Goal: Information Seeking & Learning: Check status

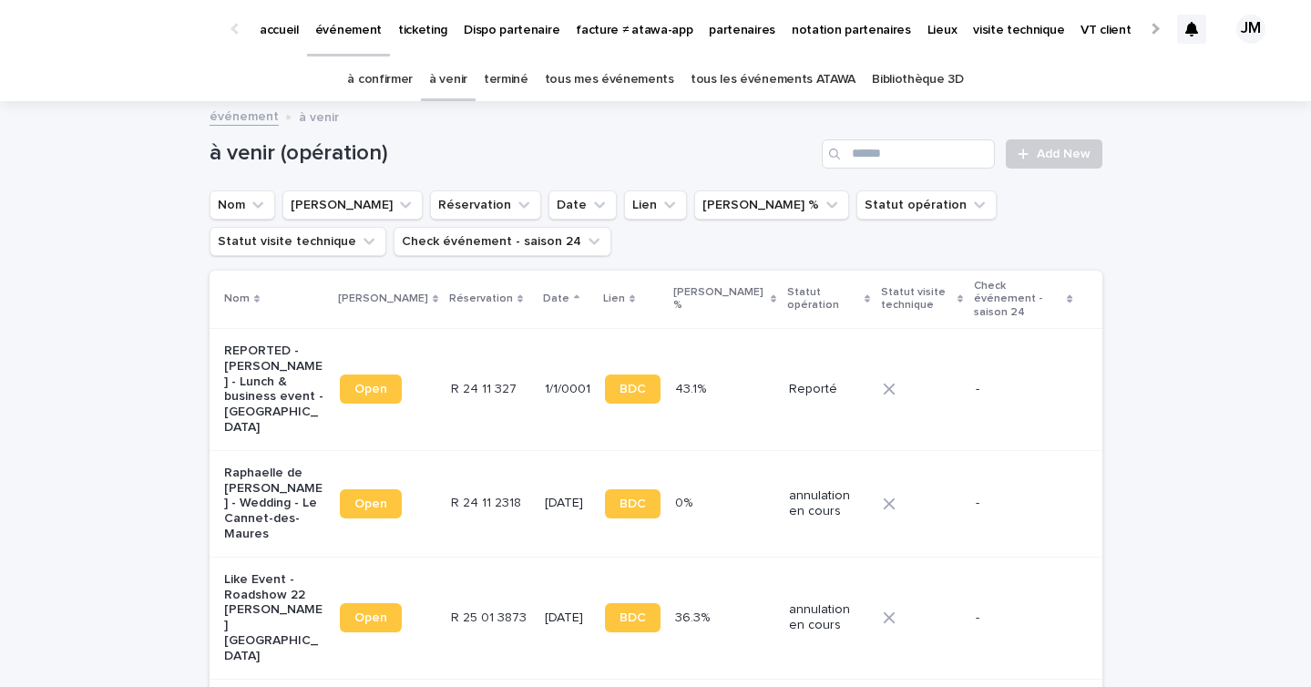
click at [786, 86] on link "tous les événements ATAWA" at bounding box center [773, 79] width 165 height 43
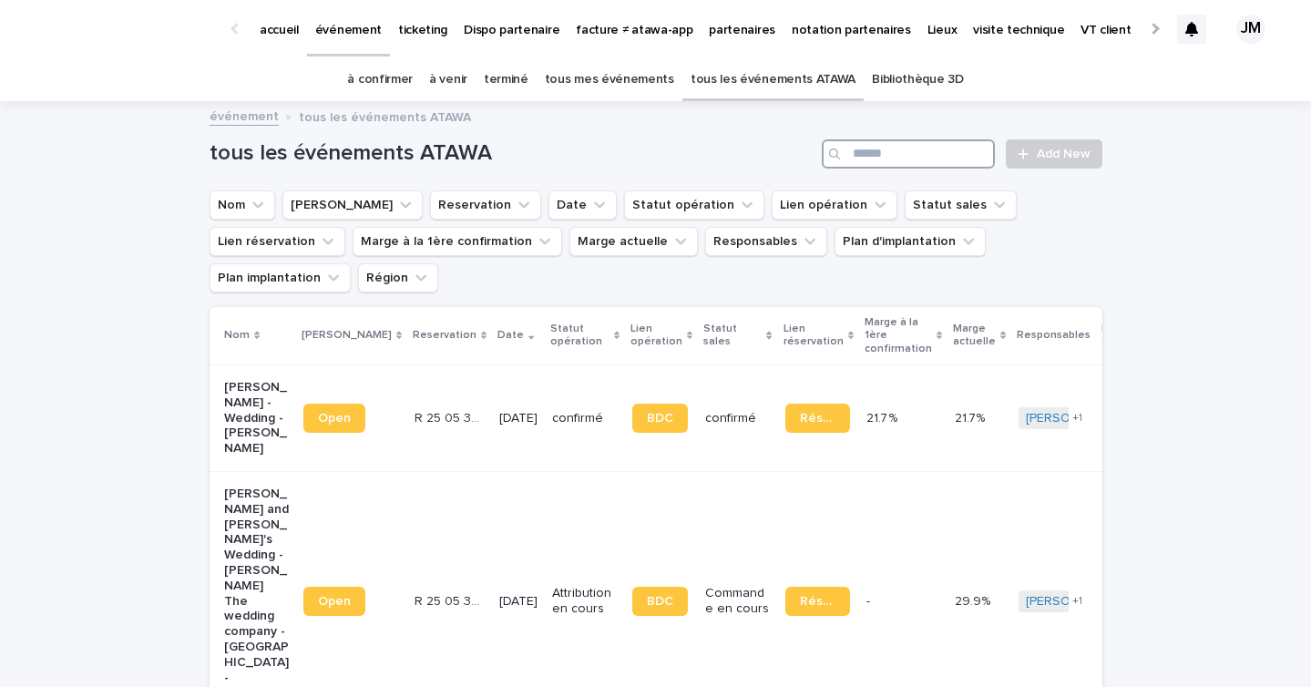
click at [883, 156] on input "Search" at bounding box center [908, 153] width 173 height 29
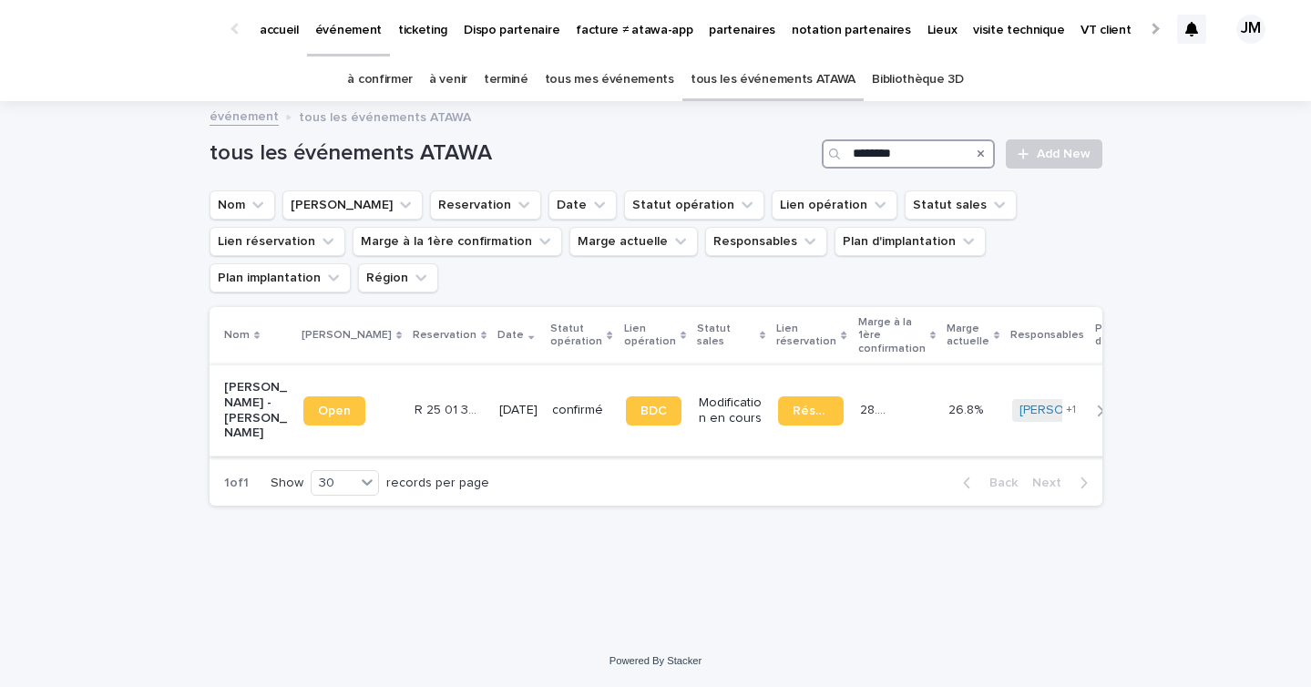
type input "********"
click at [498, 394] on td "30/8/2025" at bounding box center [518, 410] width 53 height 91
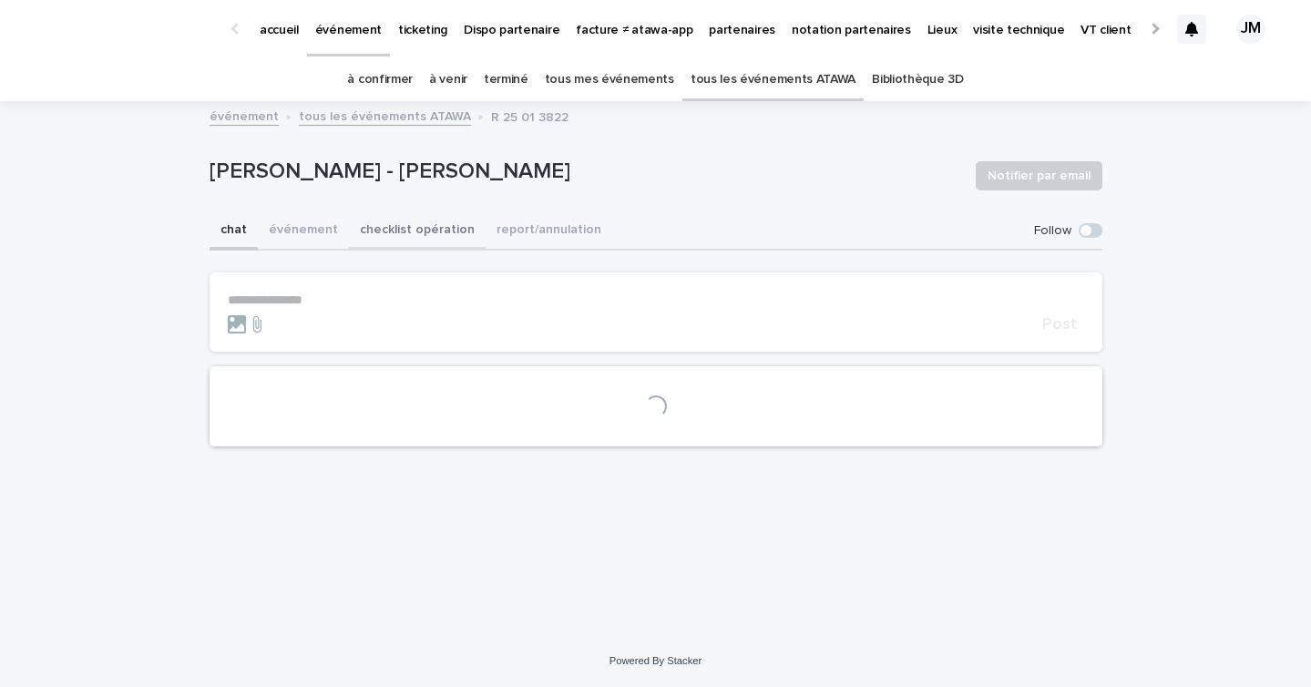
click at [428, 228] on button "checklist opération" at bounding box center [417, 231] width 137 height 38
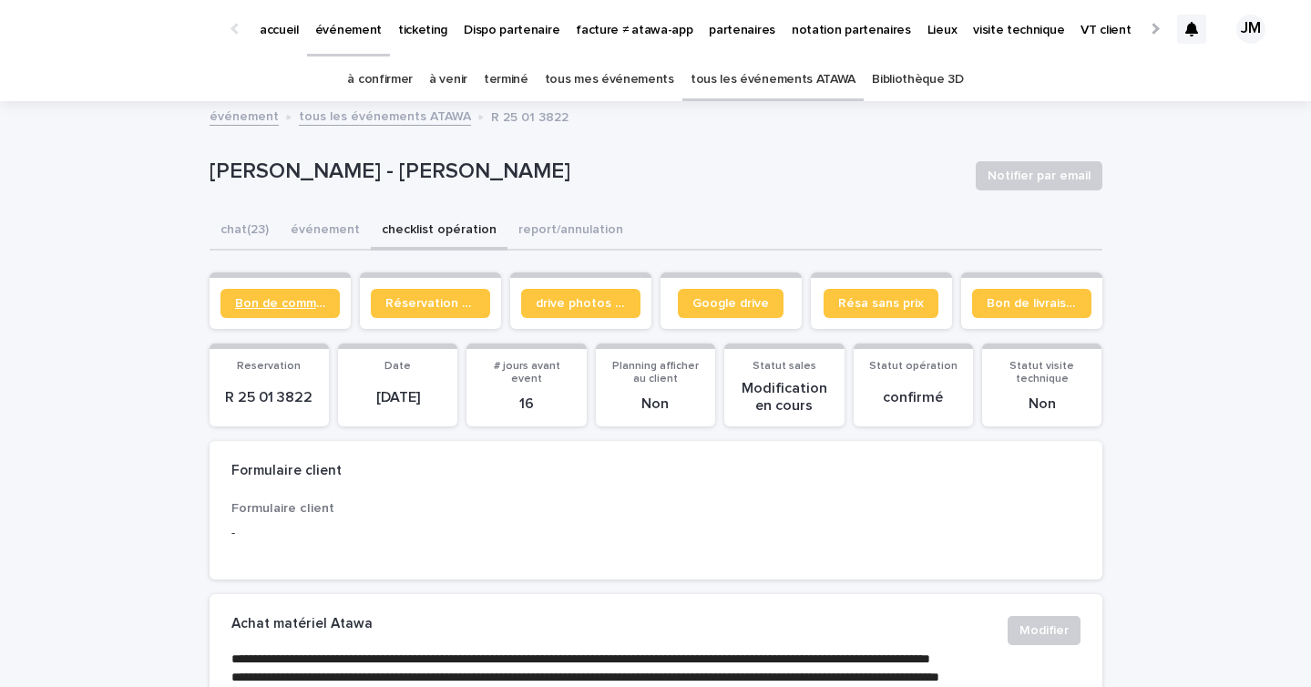
click at [275, 303] on span "Bon de commande" at bounding box center [280, 303] width 90 height 13
click at [709, 29] on p "partenaires" at bounding box center [742, 19] width 67 height 38
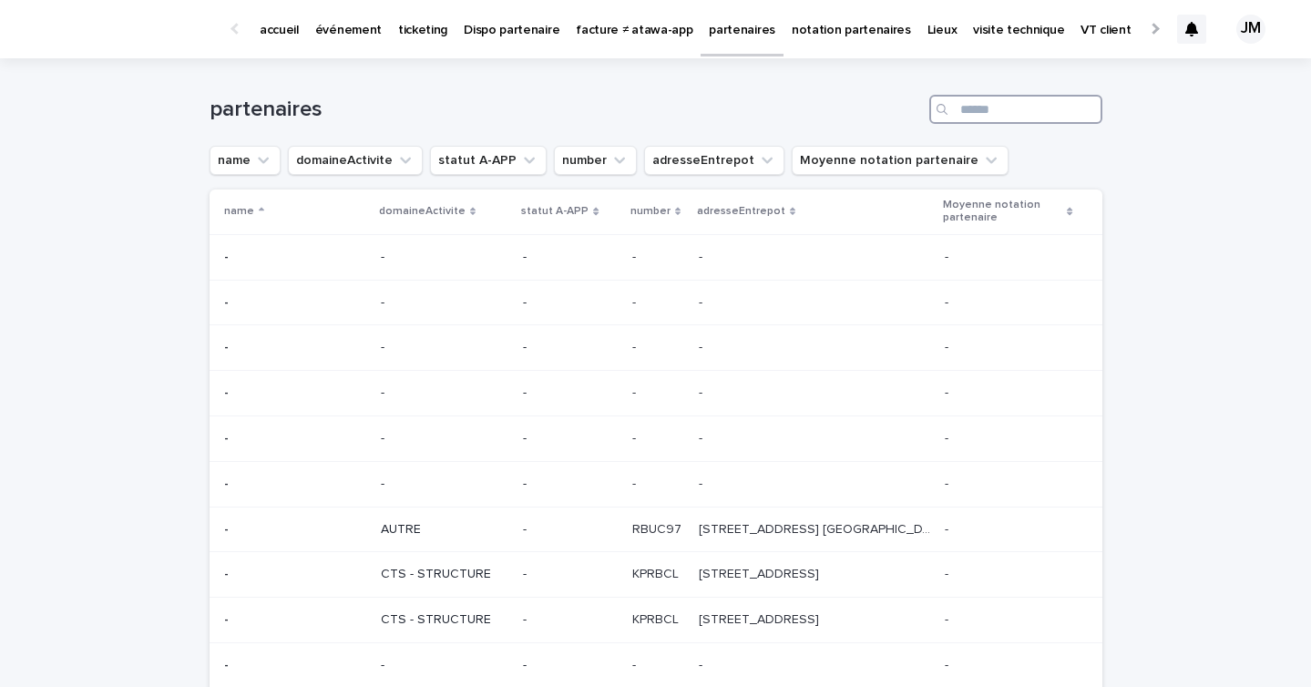
click at [1004, 120] on input "Search" at bounding box center [1015, 109] width 173 height 29
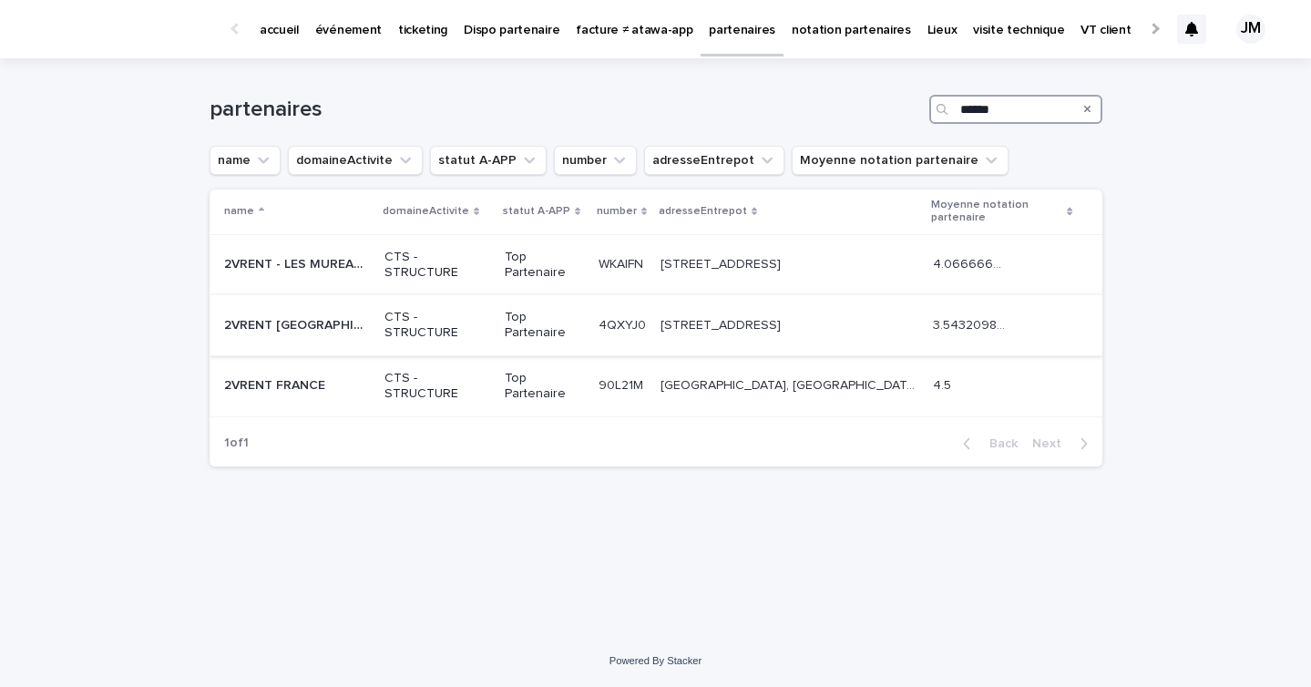
type input "******"
click at [712, 303] on td "Heidestraat 8 - 9870 Zulte Heidestraat 8 - 9870 Zulte" at bounding box center [789, 325] width 272 height 61
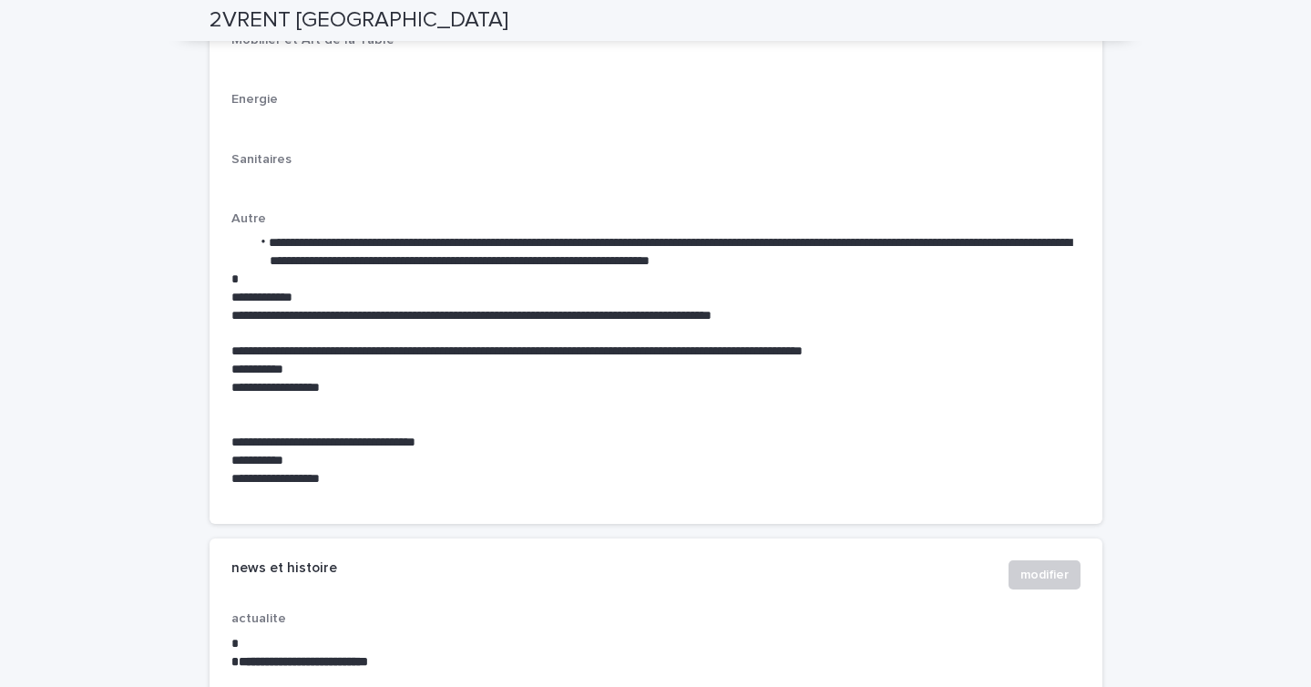
scroll to position [7078, 0]
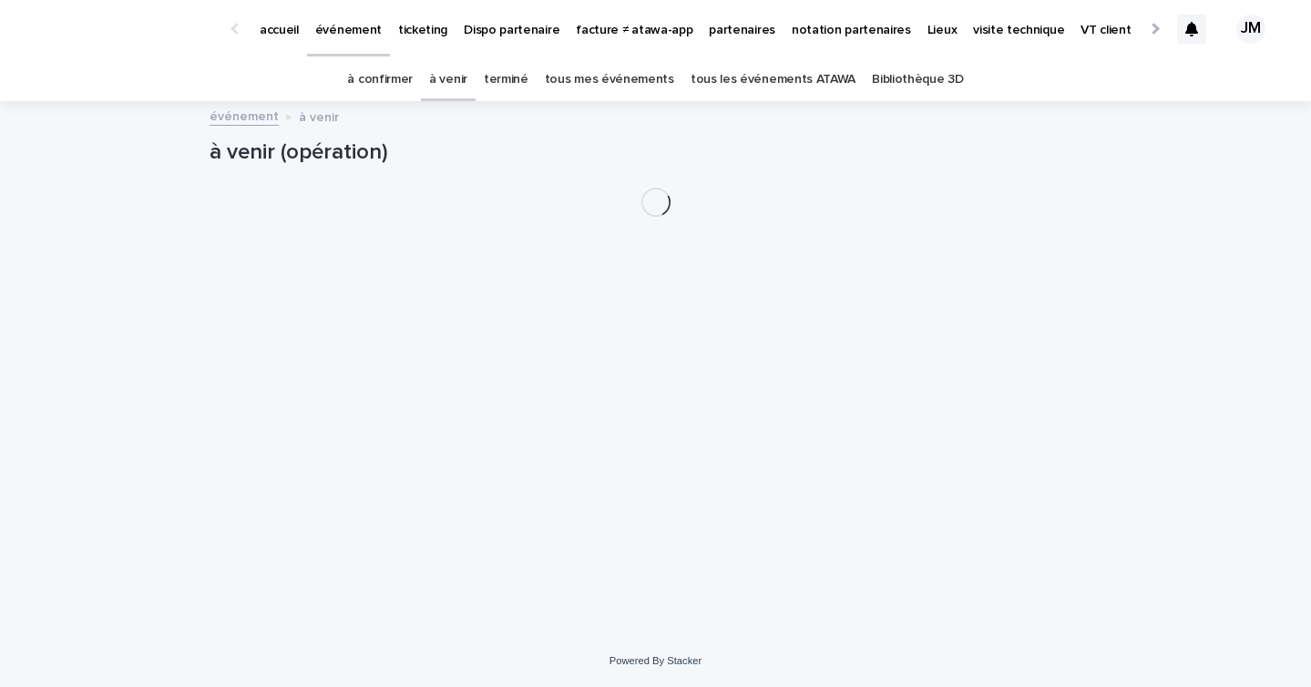
click at [709, 88] on link "tous les événements ATAWA" at bounding box center [773, 79] width 165 height 43
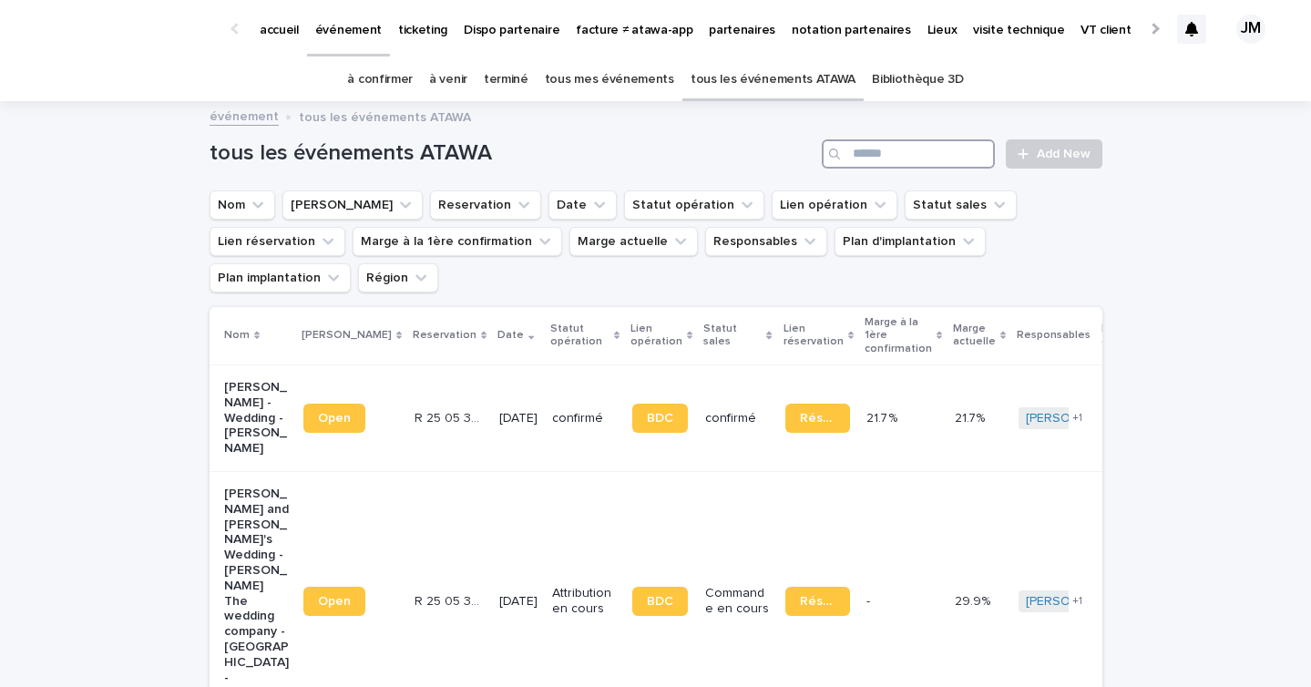
click at [918, 149] on input "Search" at bounding box center [908, 153] width 173 height 29
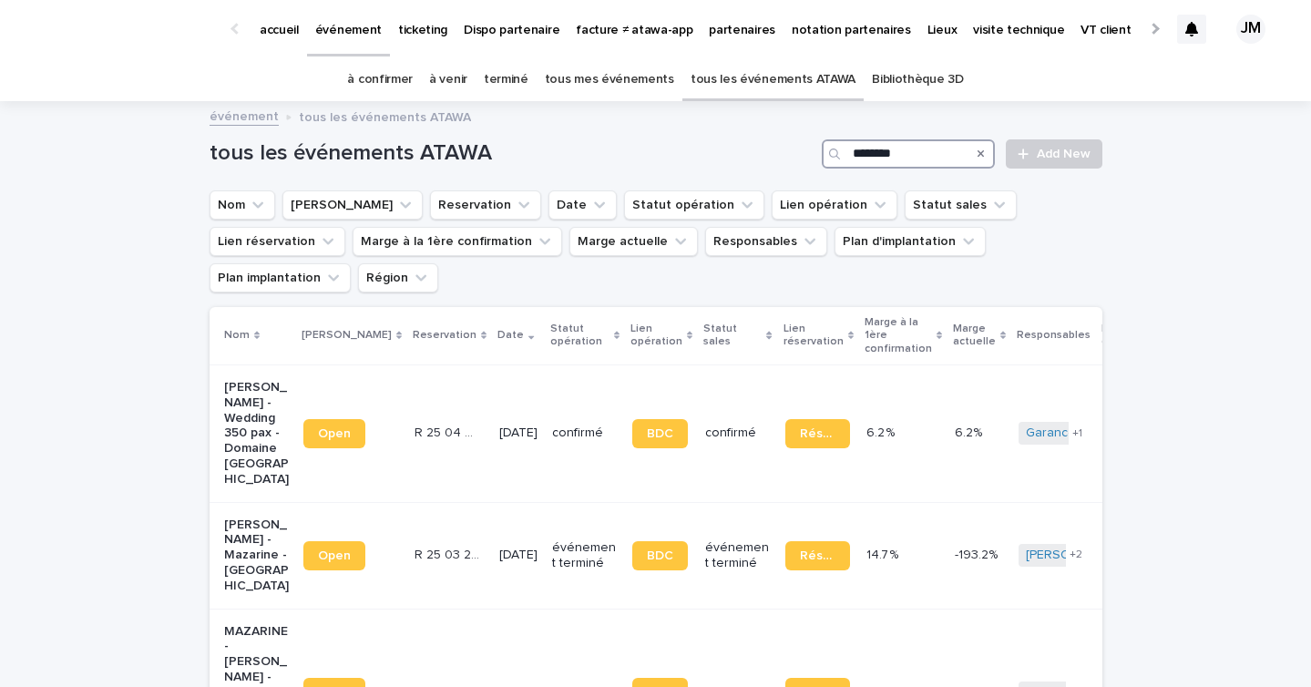
type input "********"
click at [384, 82] on link "à confirmer" at bounding box center [380, 79] width 66 height 43
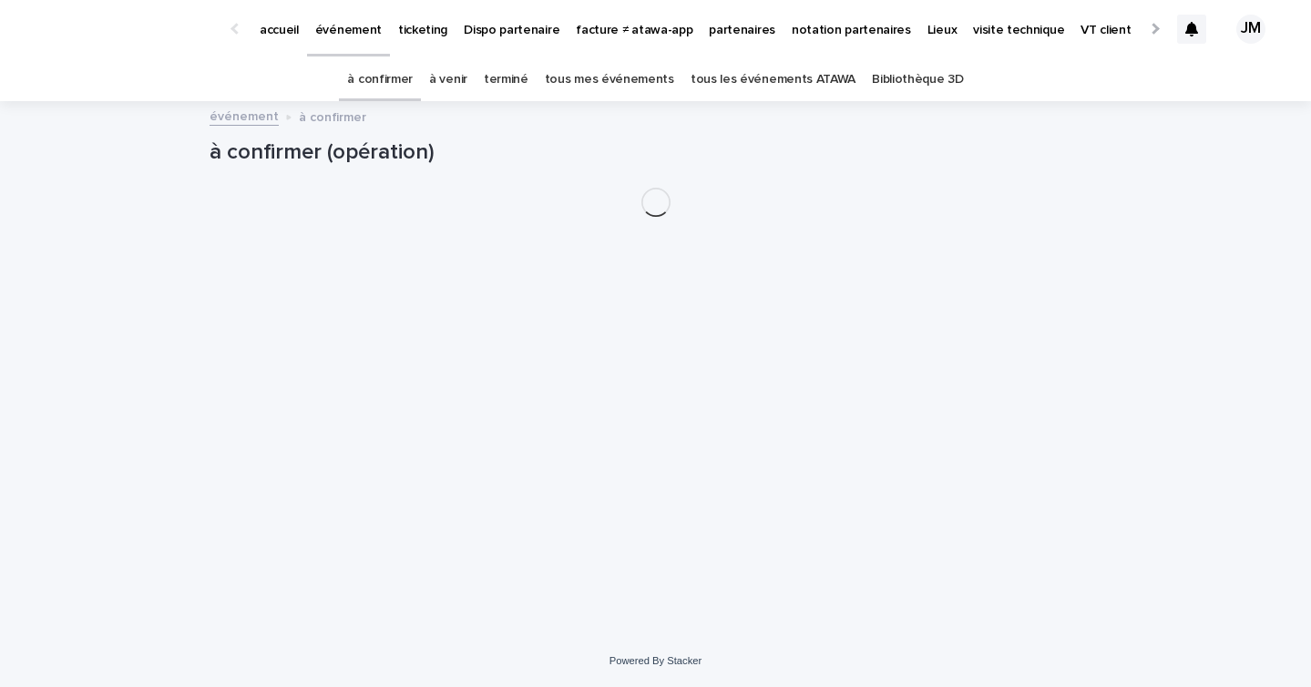
scroll to position [138, 0]
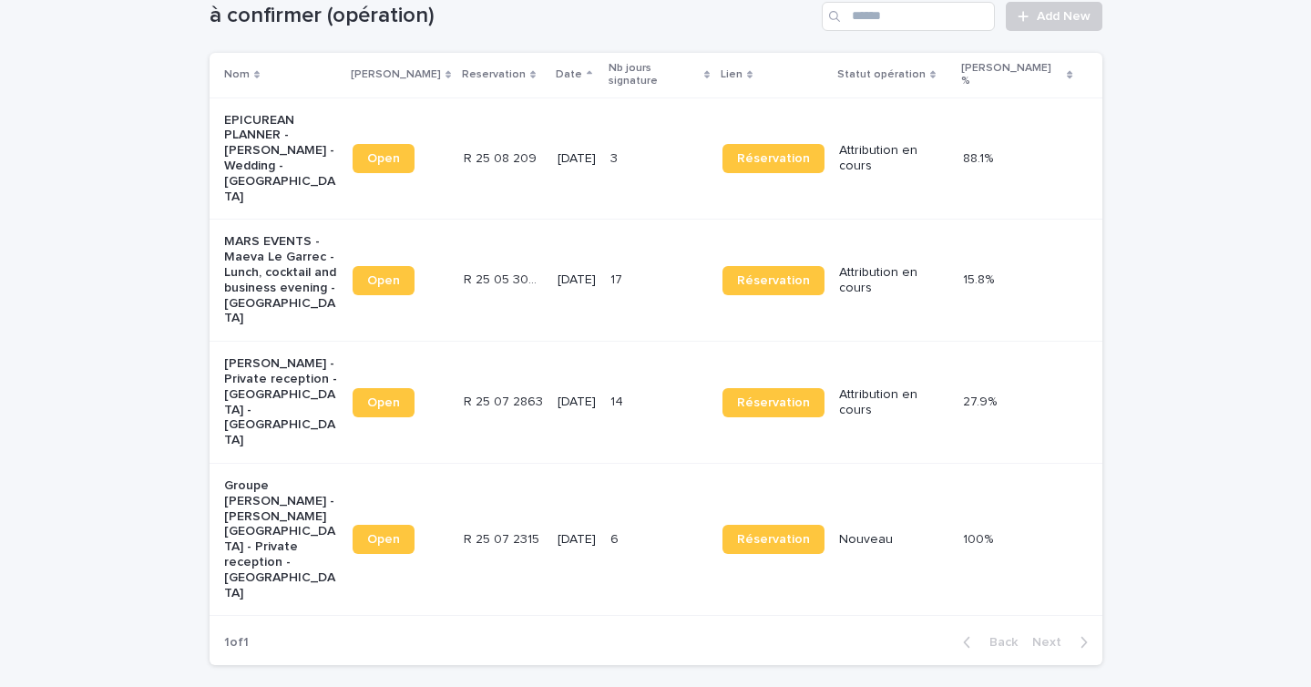
click at [627, 391] on p "14" at bounding box center [619, 400] width 16 height 19
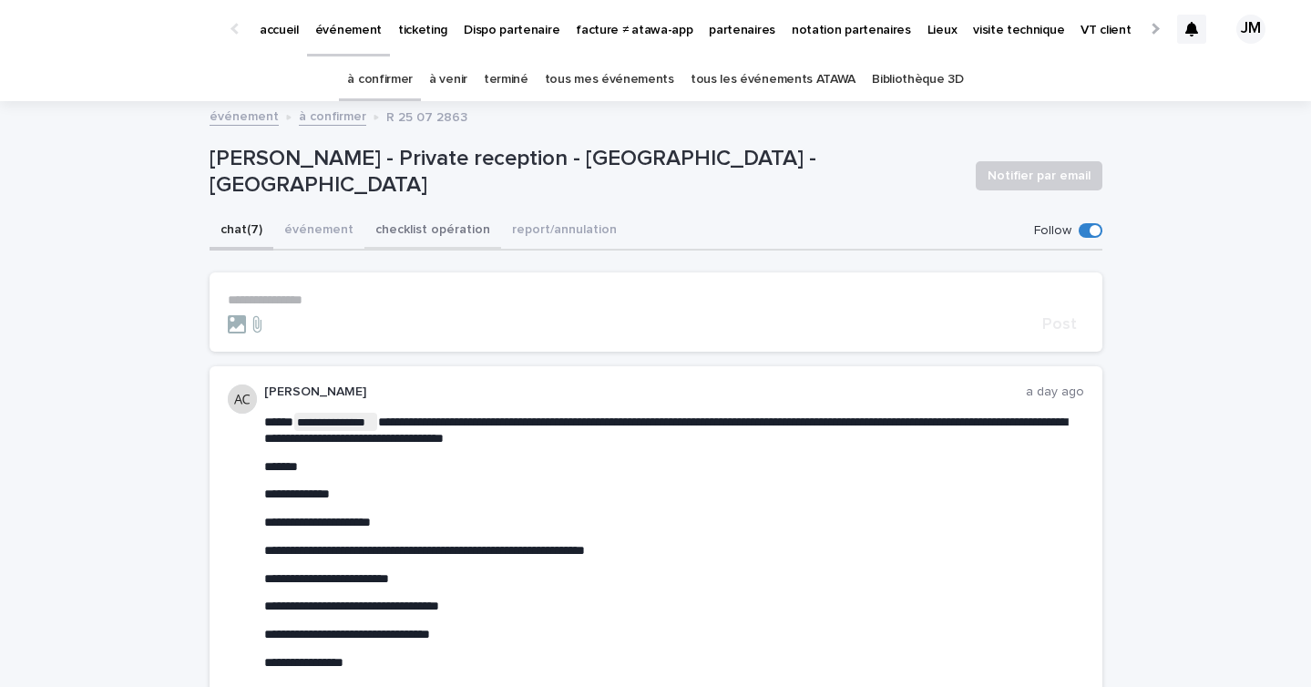
click at [409, 226] on button "checklist opération" at bounding box center [433, 231] width 137 height 38
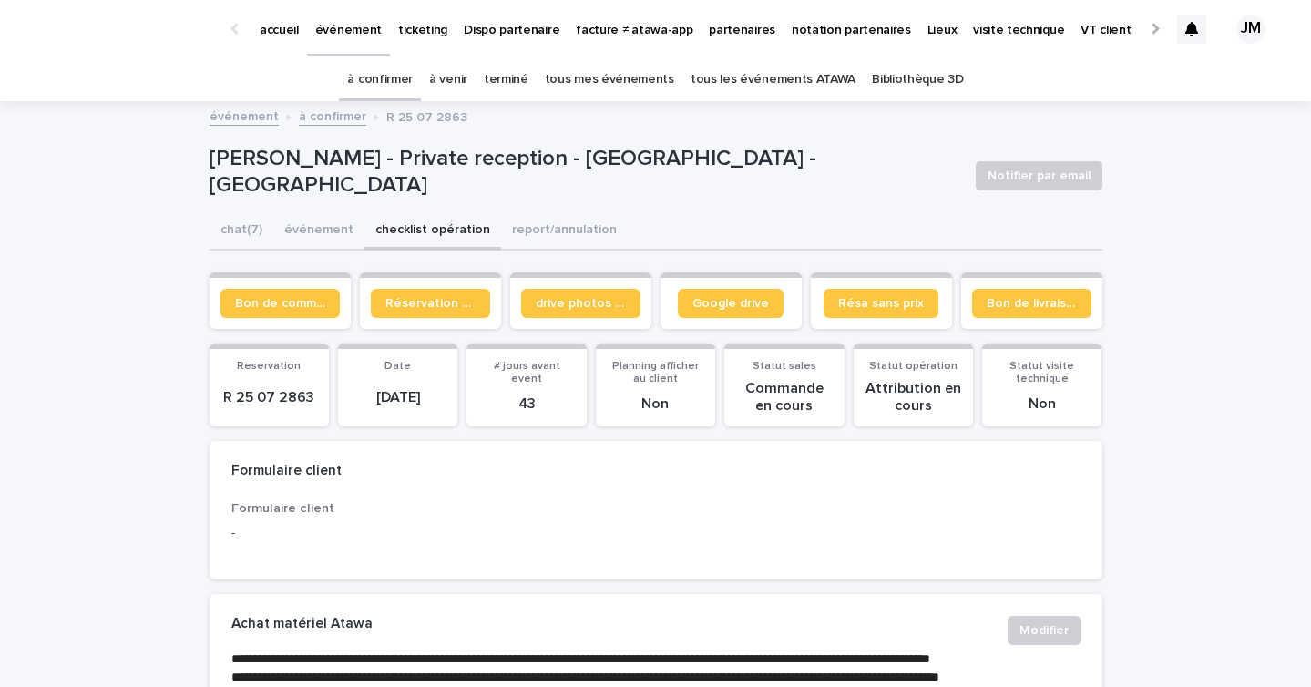
click at [285, 299] on span "Bon de commande" at bounding box center [280, 303] width 90 height 13
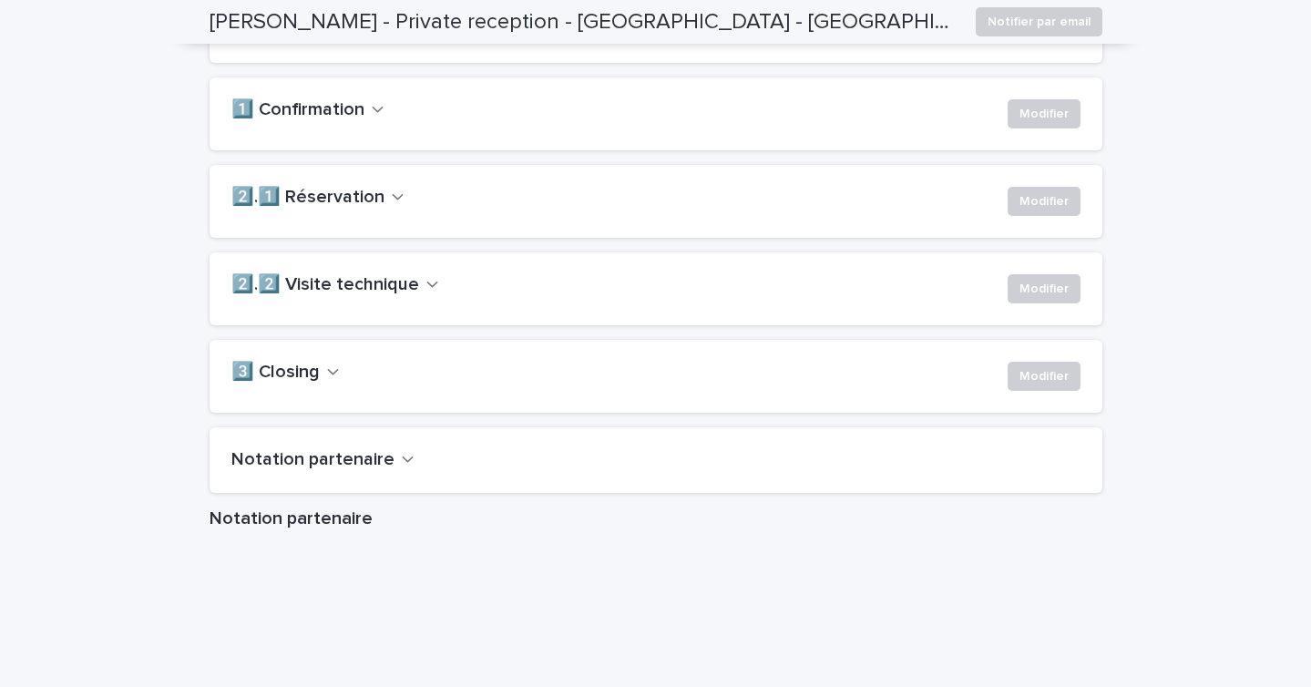
click at [322, 209] on h2 "2️⃣.1️⃣ Réservation" at bounding box center [307, 198] width 153 height 22
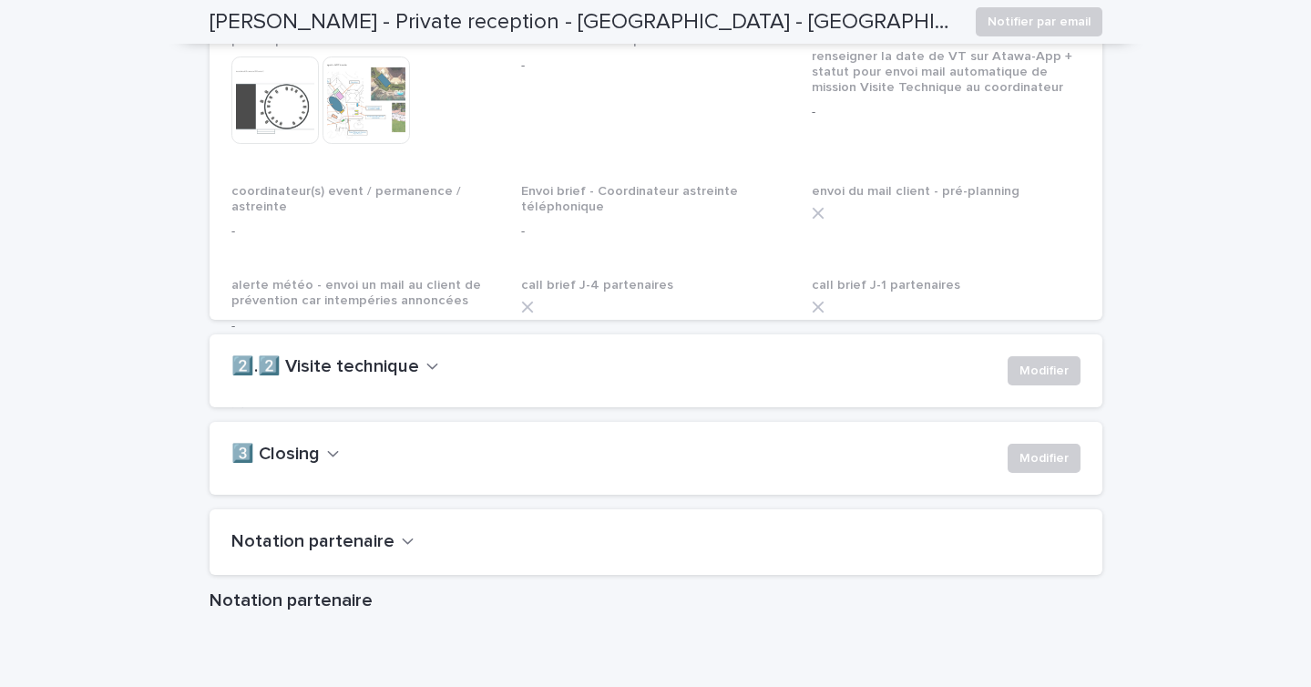
scroll to position [1524, 0]
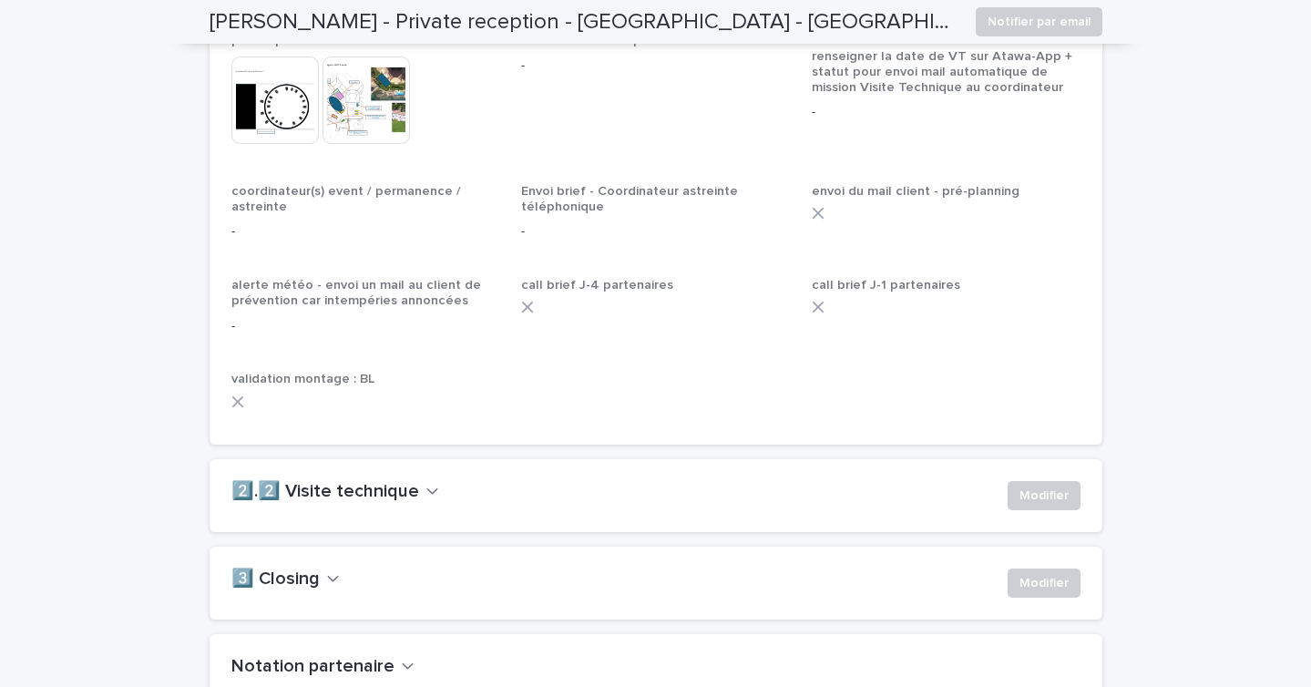
click at [326, 503] on h2 "2️⃣.2️⃣ Visite technique" at bounding box center [325, 492] width 188 height 22
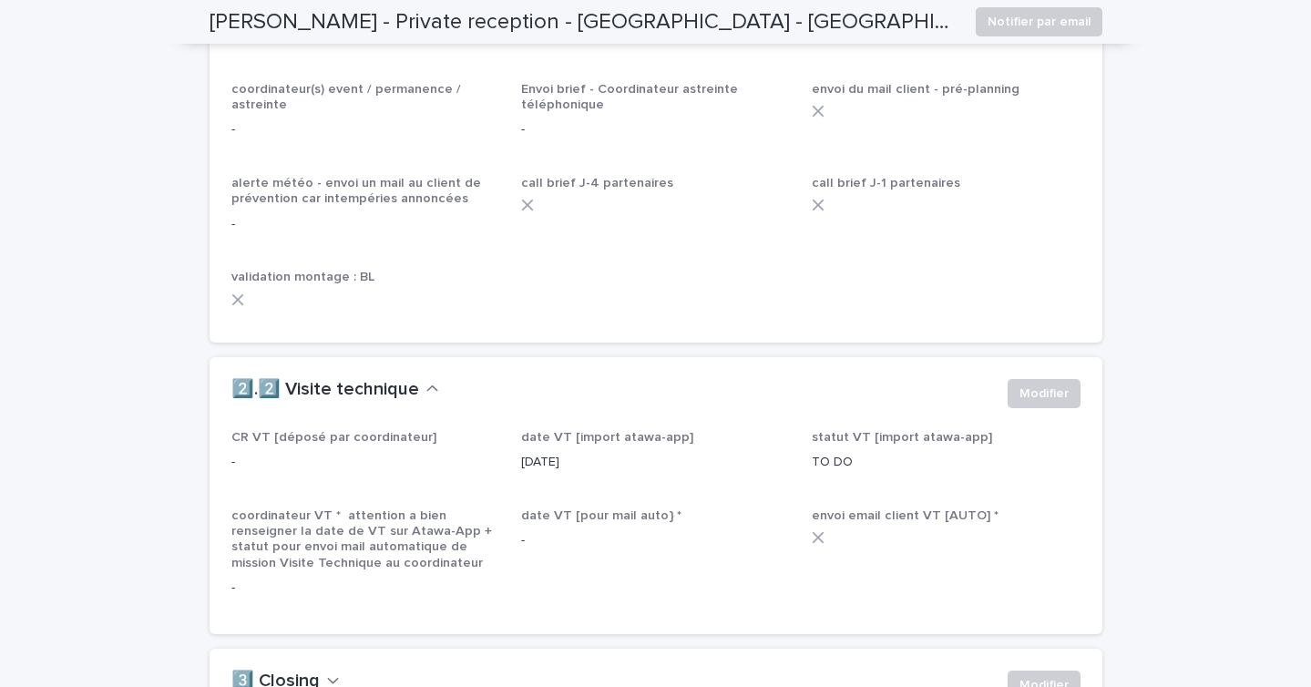
scroll to position [1908, 0]
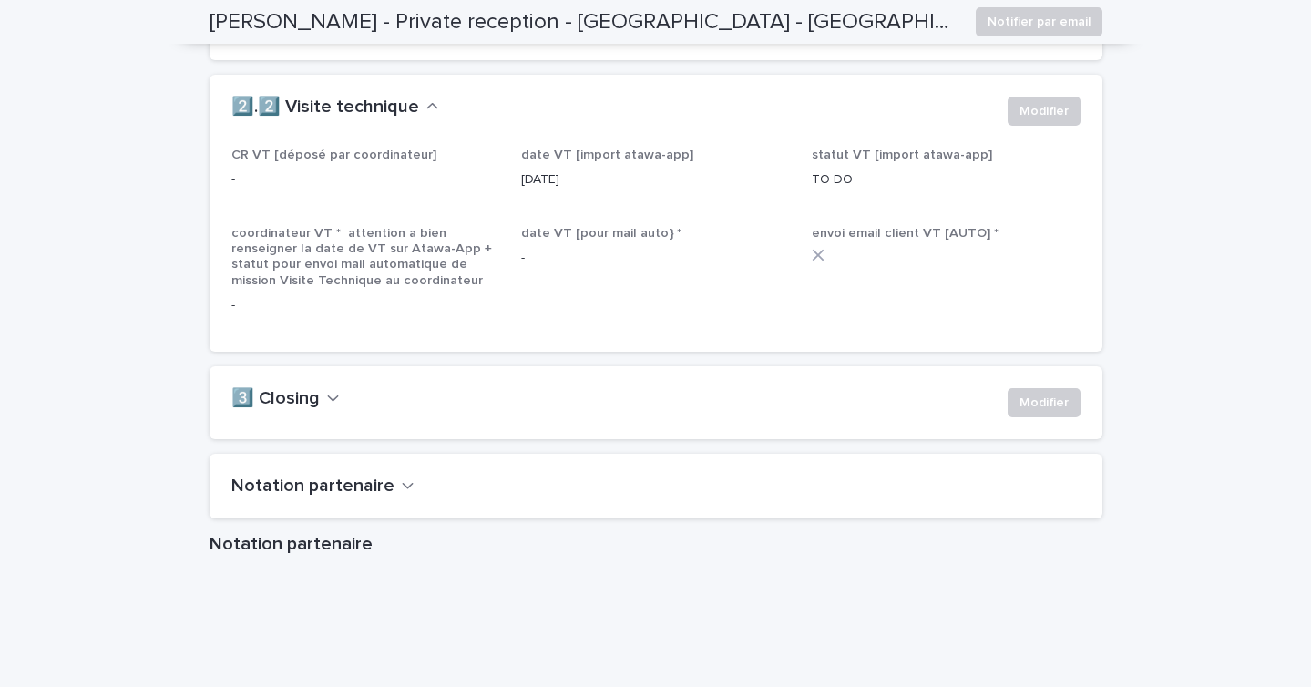
click at [998, 148] on div "2️⃣.2️⃣ Visite technique Modifier" at bounding box center [656, 111] width 893 height 73
click at [1020, 126] on button "Modifier" at bounding box center [1044, 111] width 73 height 29
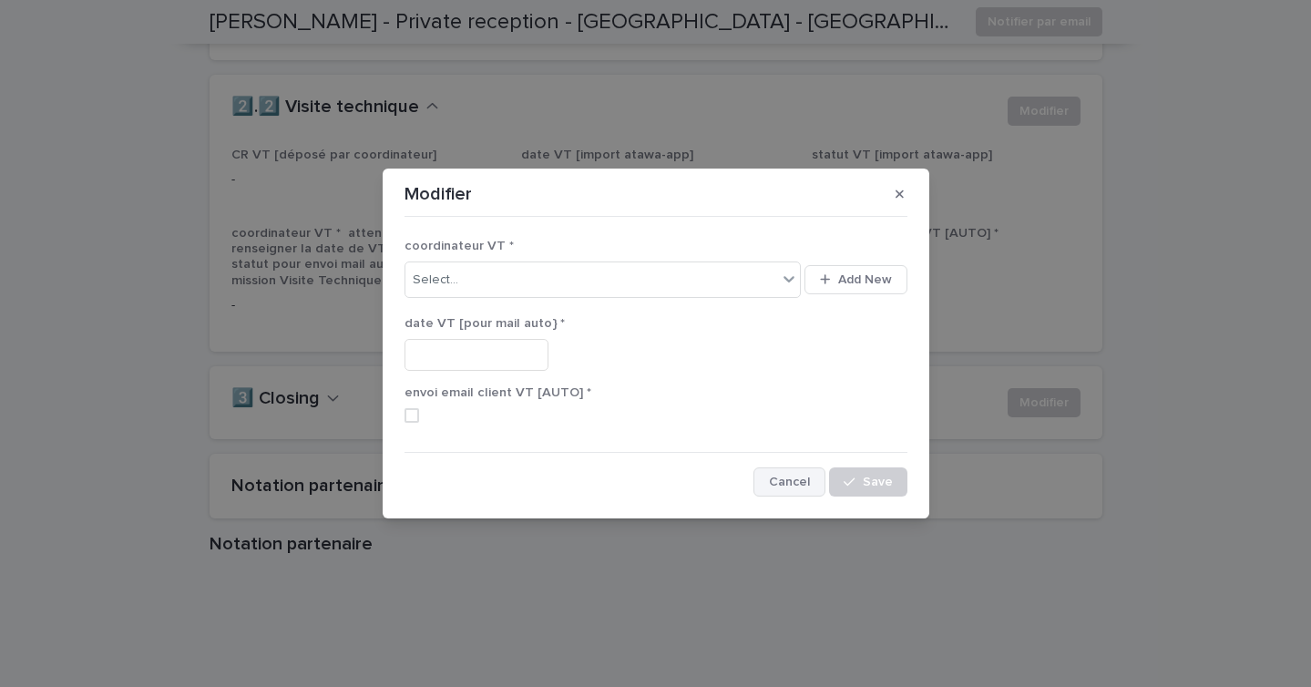
click at [804, 488] on span "Cancel" at bounding box center [789, 482] width 41 height 13
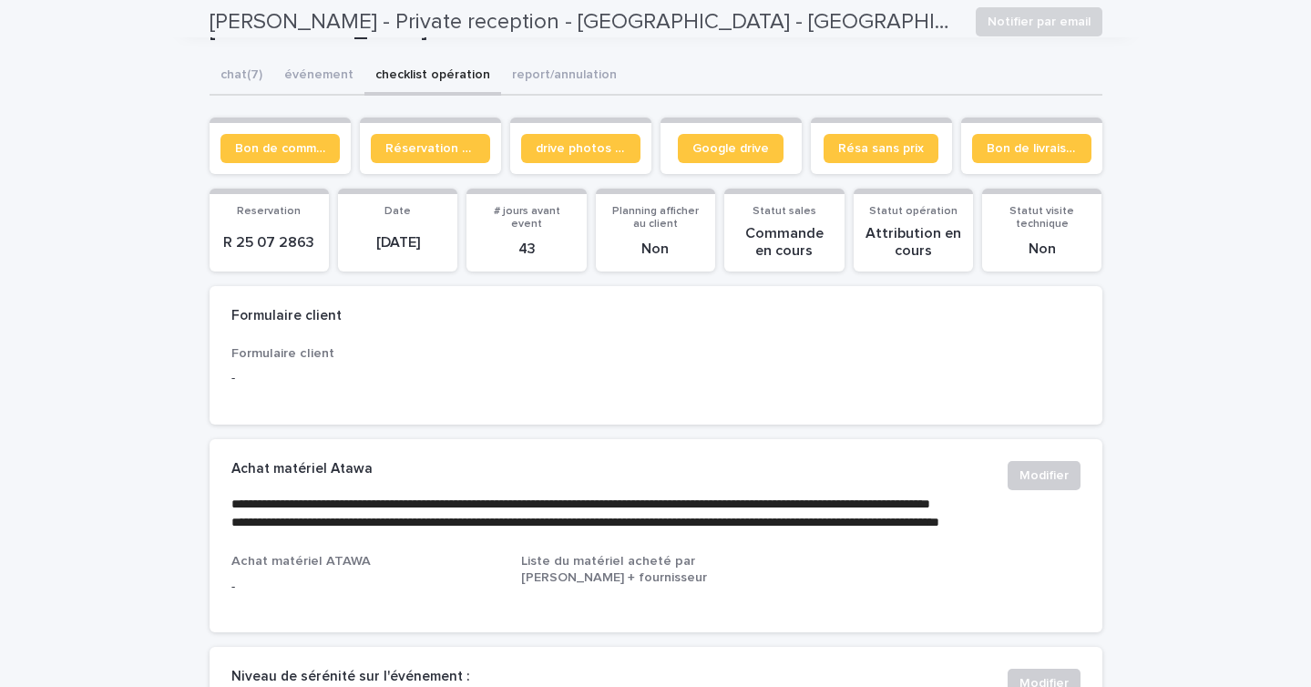
scroll to position [0, 0]
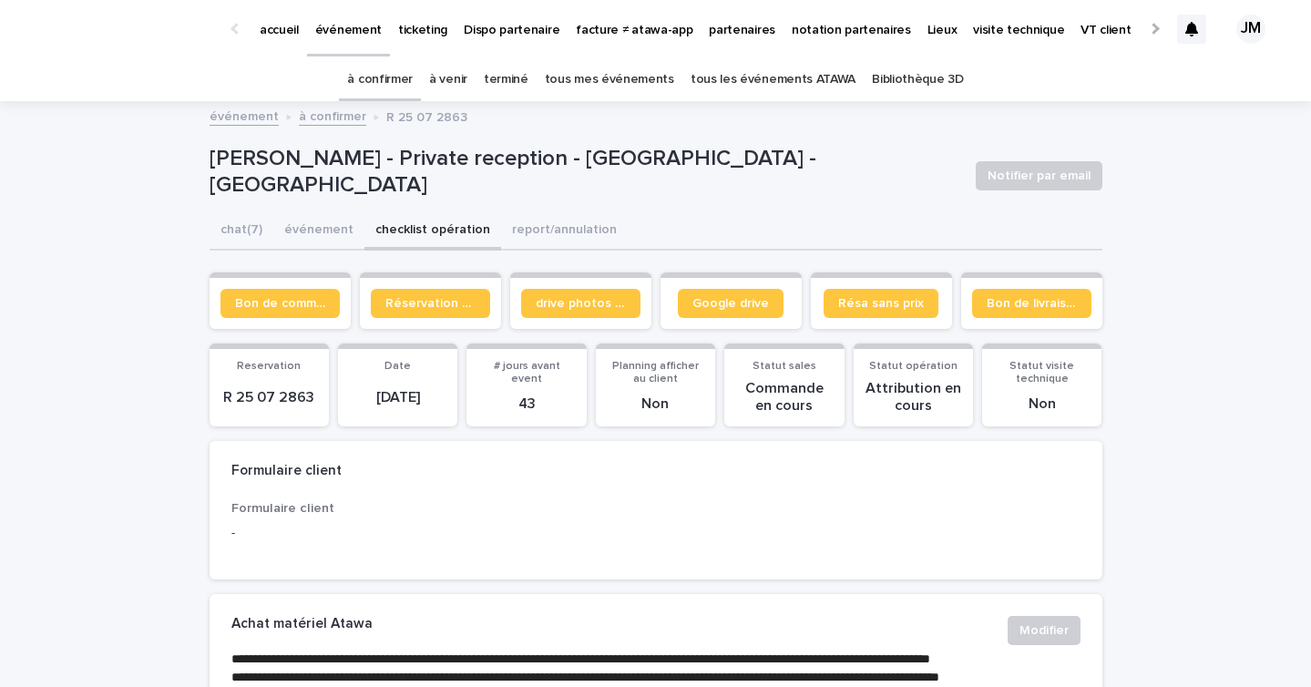
click at [287, 46] on link "accueil" at bounding box center [280, 28] width 56 height 56
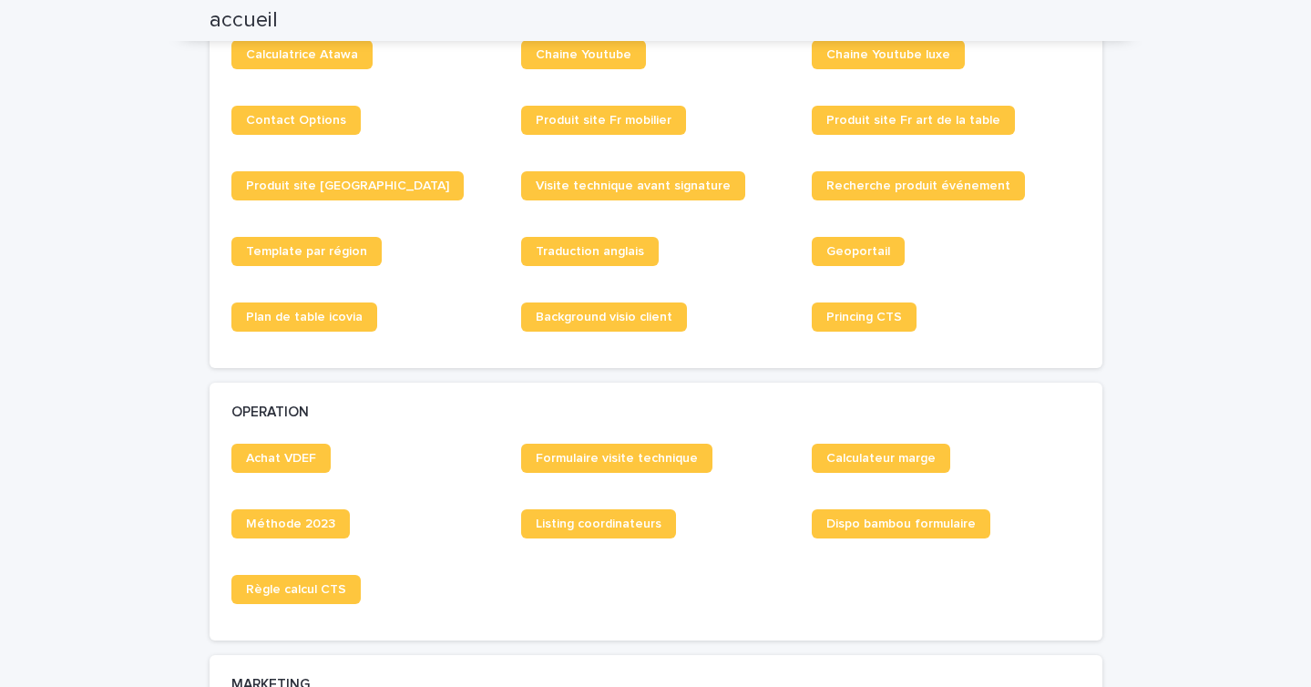
scroll to position [1360, 0]
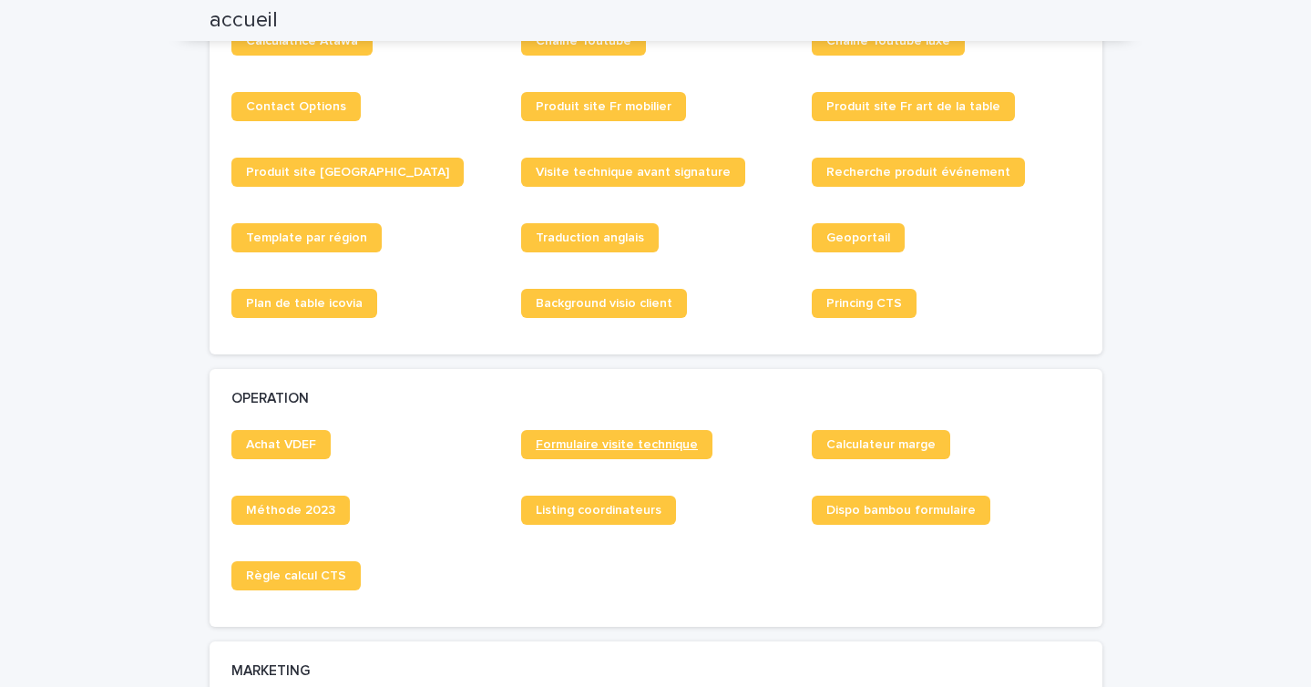
click at [581, 444] on span "Formulaire visite technique" at bounding box center [617, 444] width 162 height 13
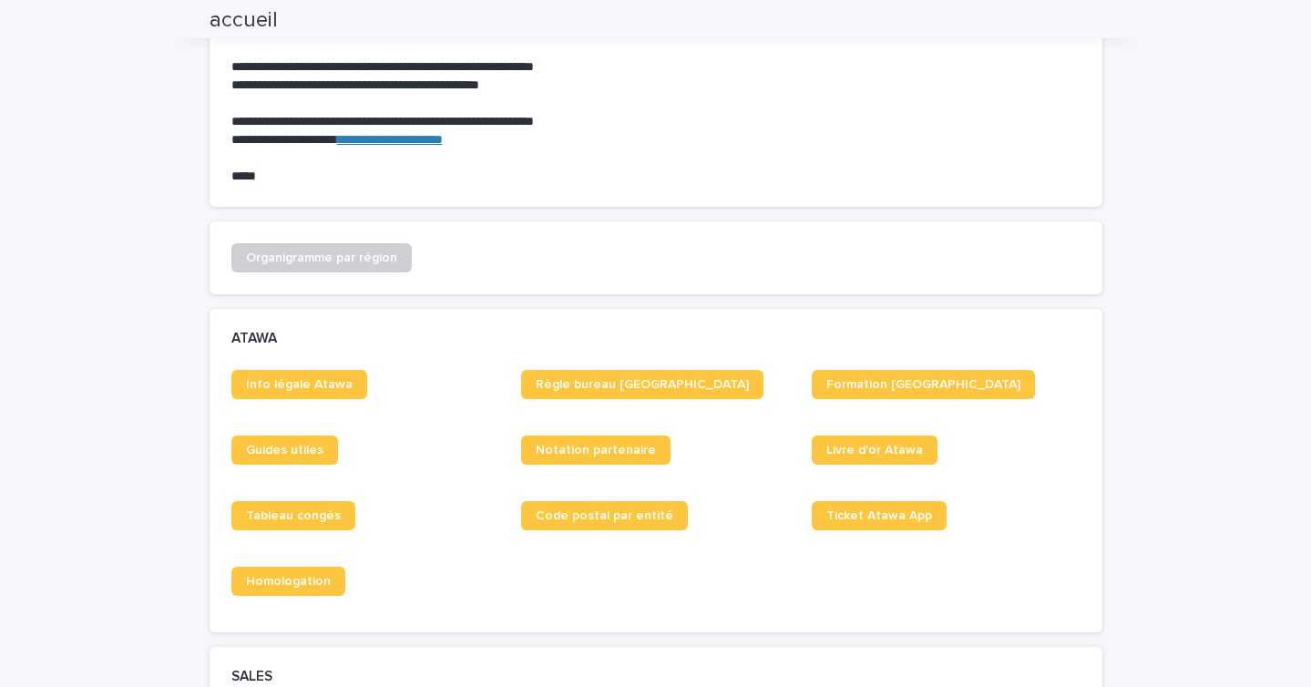
scroll to position [0, 0]
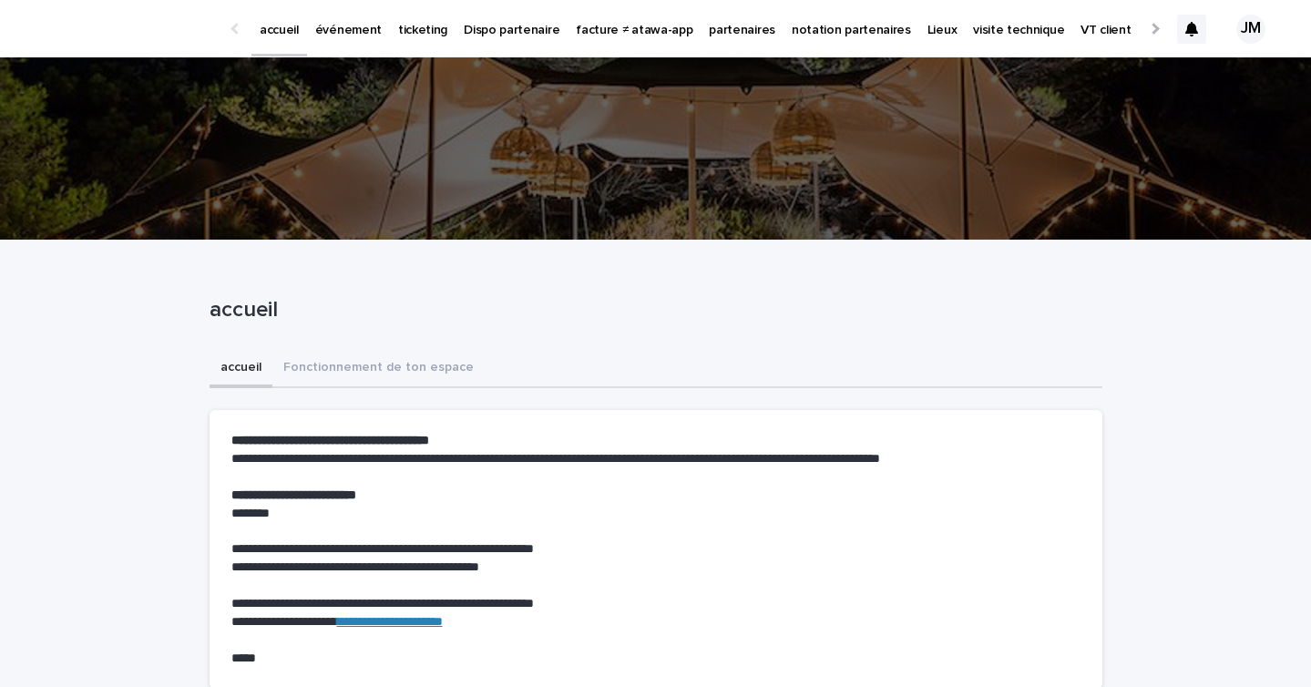
click at [339, 23] on p "événement" at bounding box center [348, 19] width 67 height 38
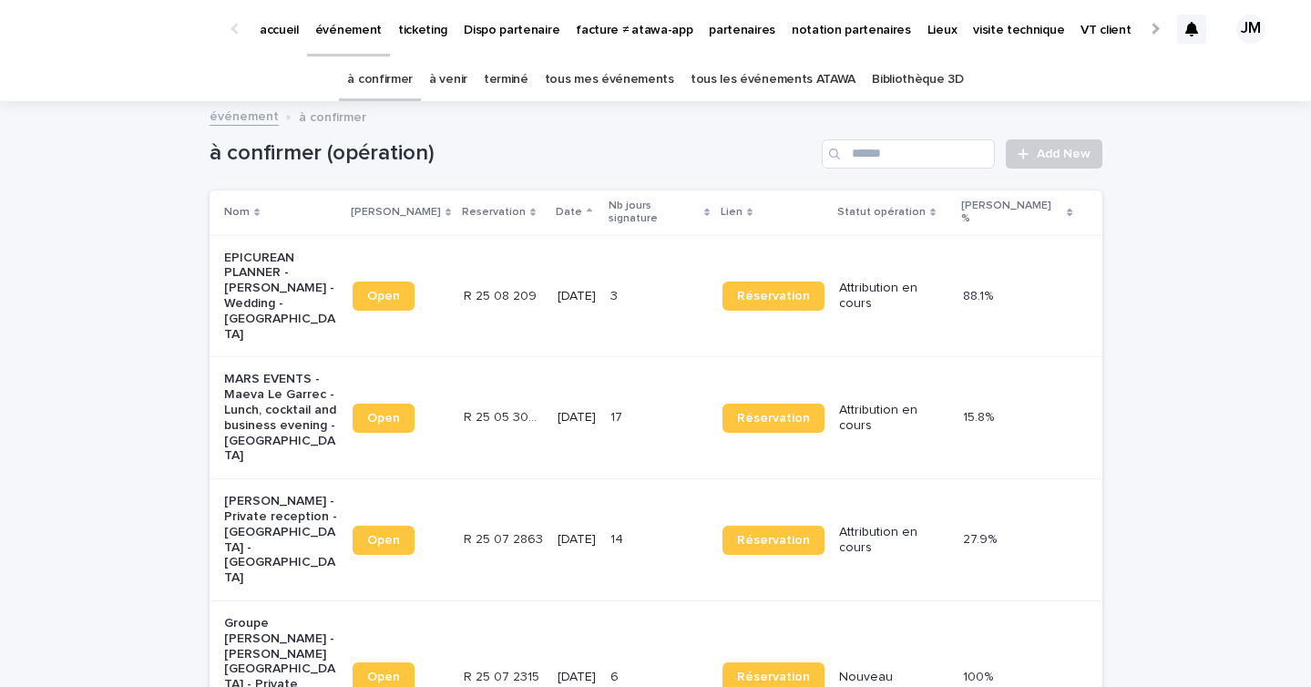
click at [566, 532] on p "[DATE]" at bounding box center [577, 539] width 38 height 15
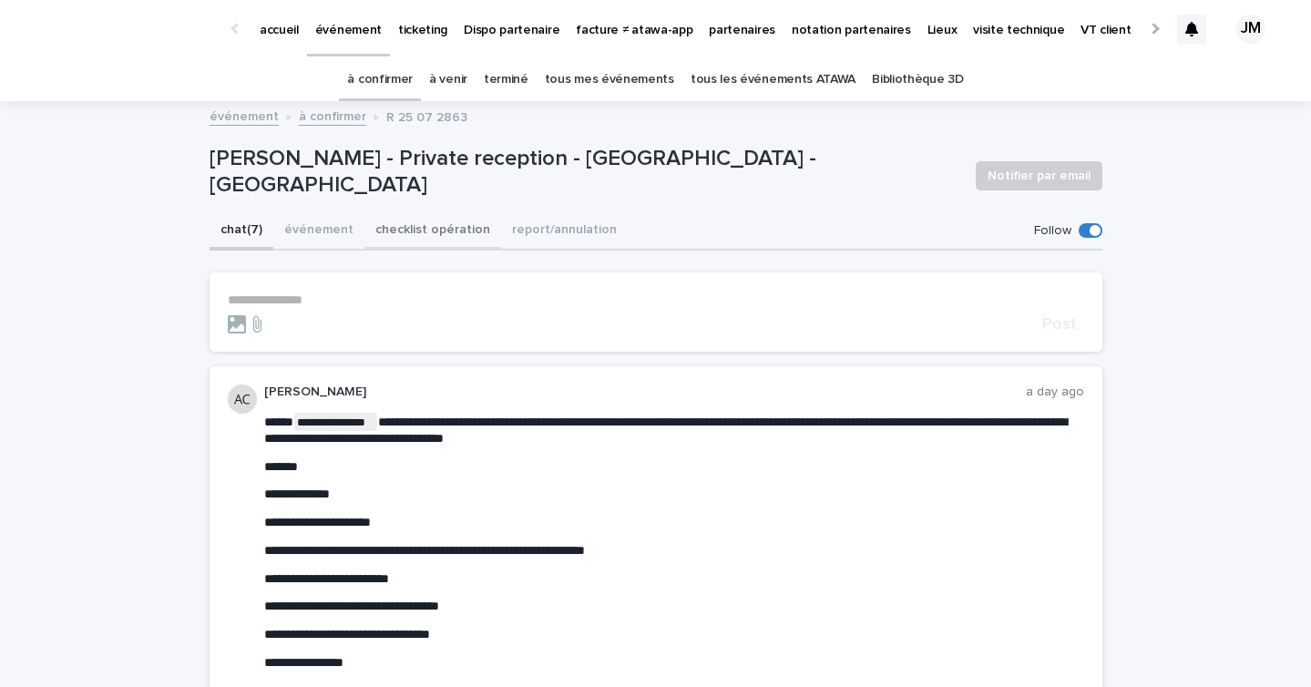
click at [434, 232] on button "checklist opération" at bounding box center [433, 231] width 137 height 38
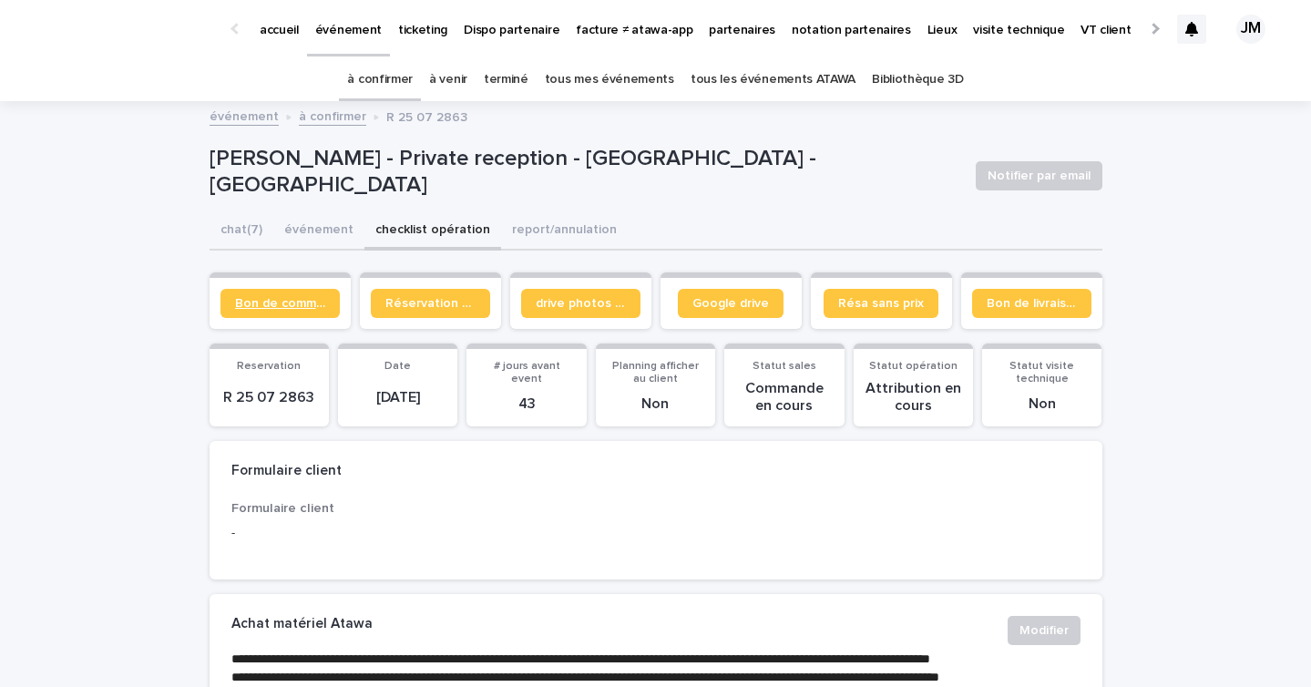
click at [273, 292] on link "Bon de commande" at bounding box center [280, 303] width 119 height 29
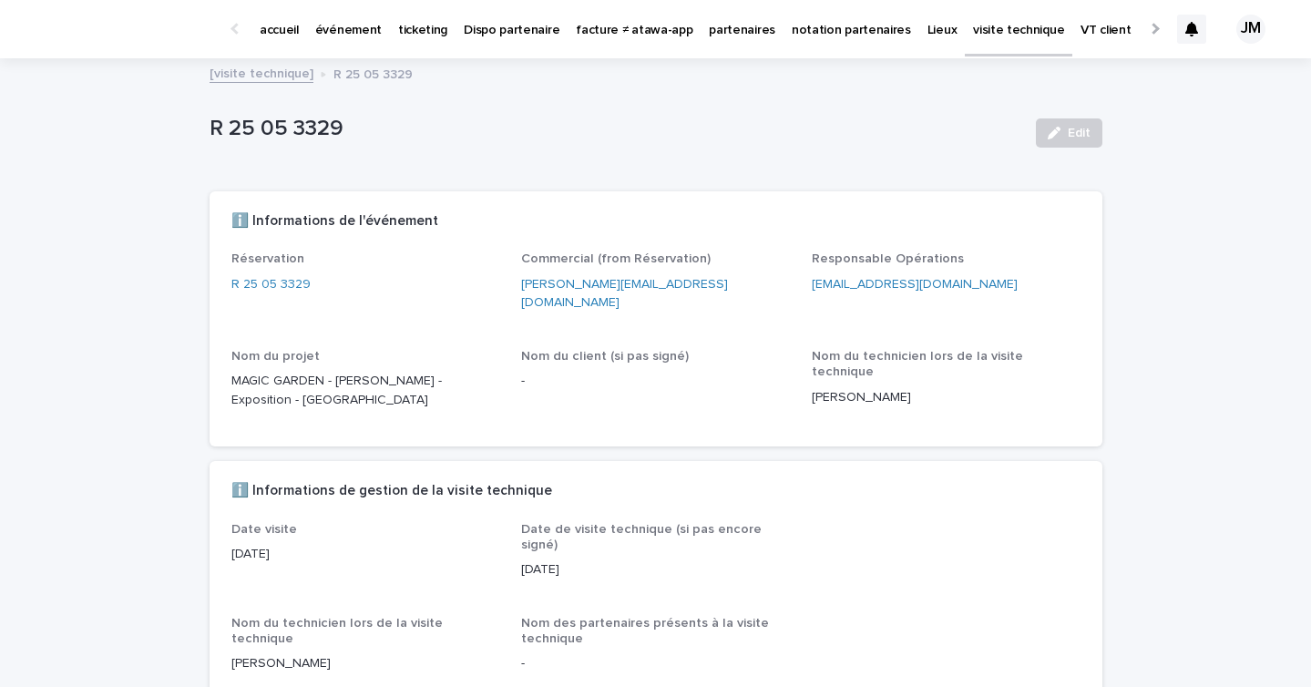
scroll to position [15, 0]
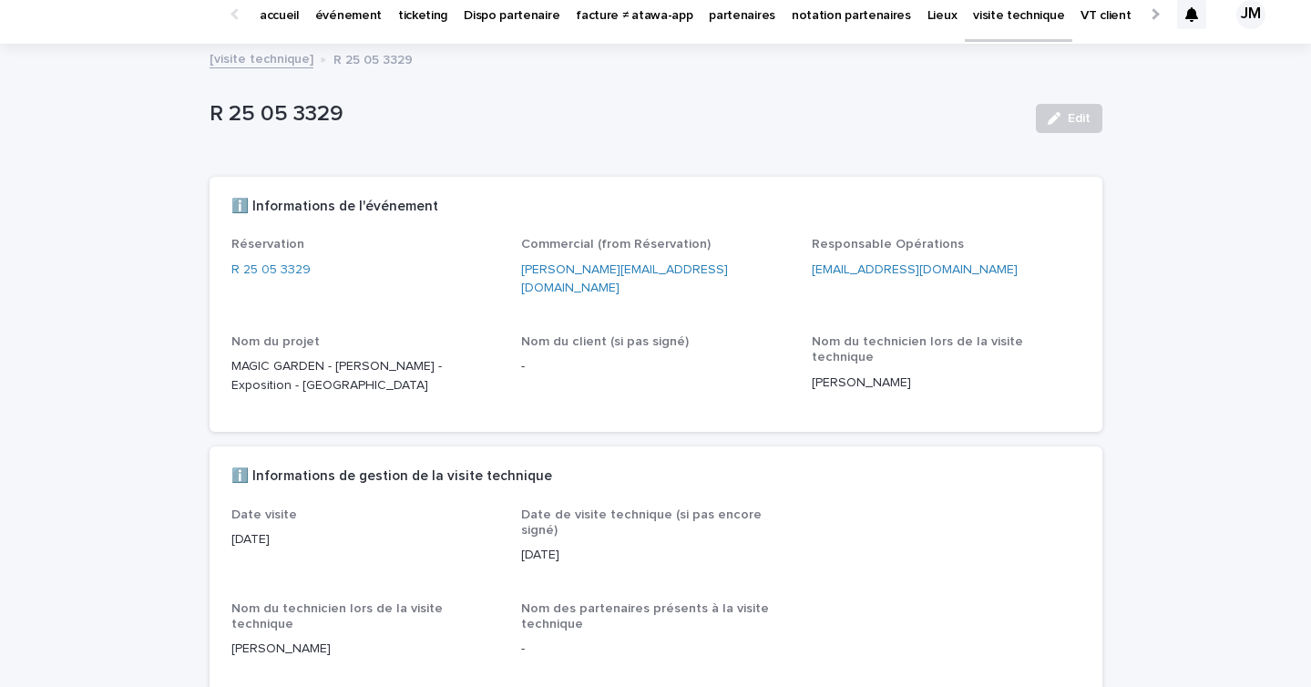
click at [252, 57] on link "[visite technique]" at bounding box center [262, 57] width 104 height 21
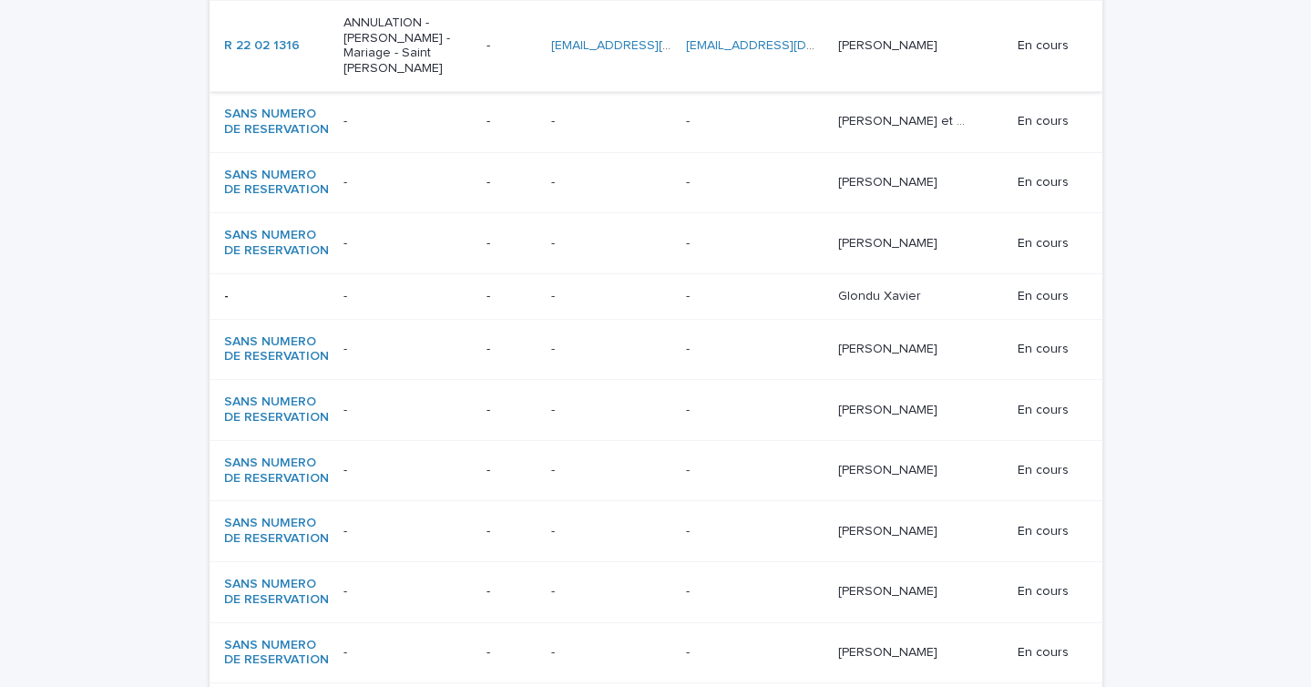
scroll to position [499, 0]
click at [264, 130] on link "SANS NUMERO DE RESERVATION" at bounding box center [277, 120] width 106 height 31
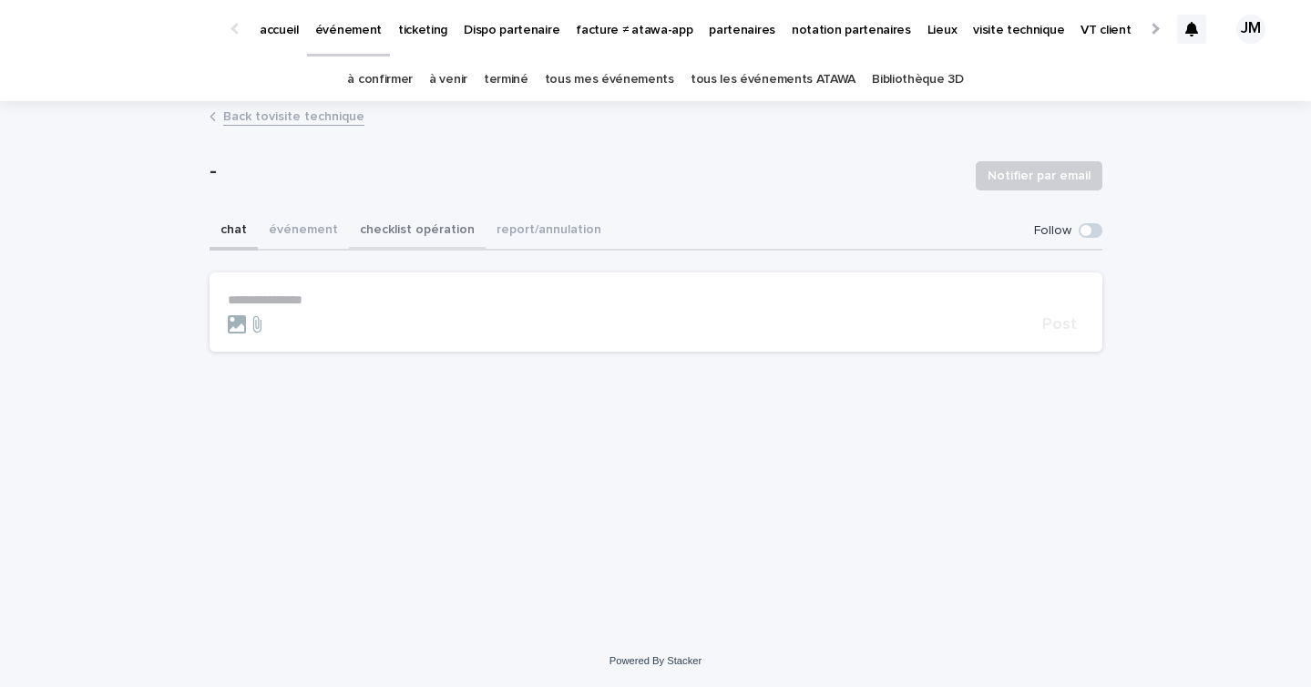
click at [421, 216] on button "checklist opération" at bounding box center [417, 231] width 137 height 38
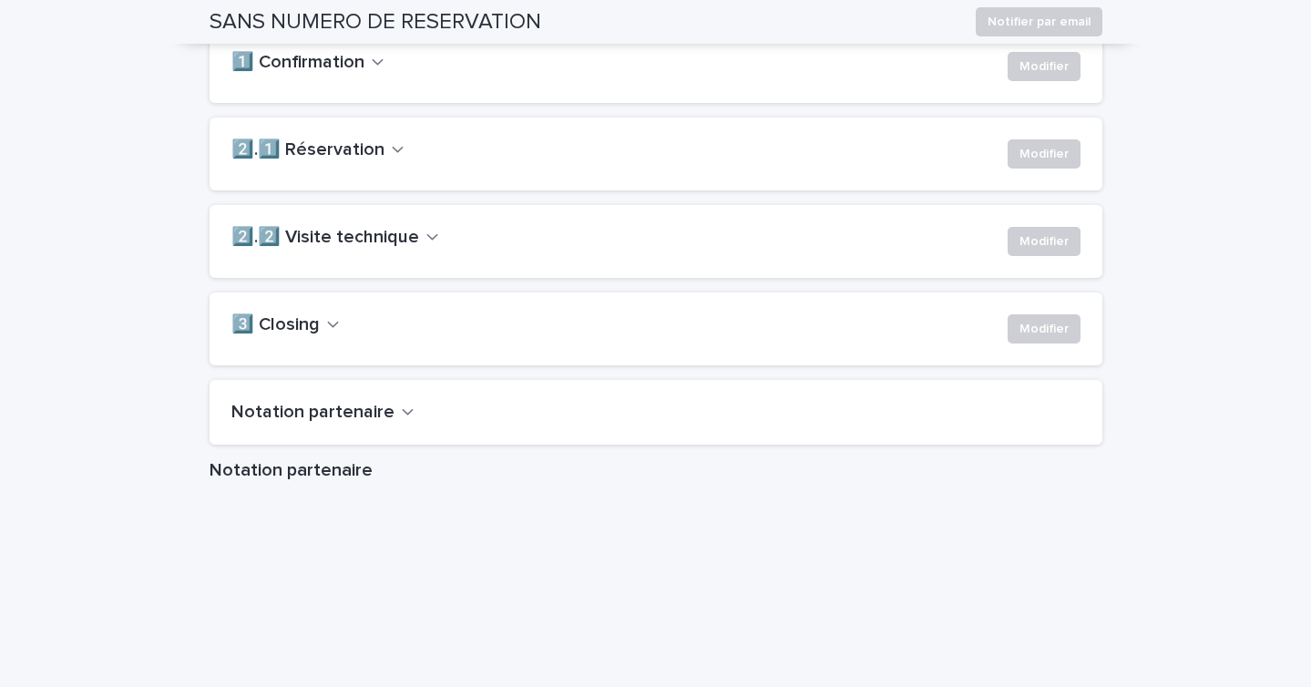
scroll to position [1386, 0]
click at [336, 247] on h2 "2️⃣.2️⃣ Visite technique" at bounding box center [325, 236] width 188 height 22
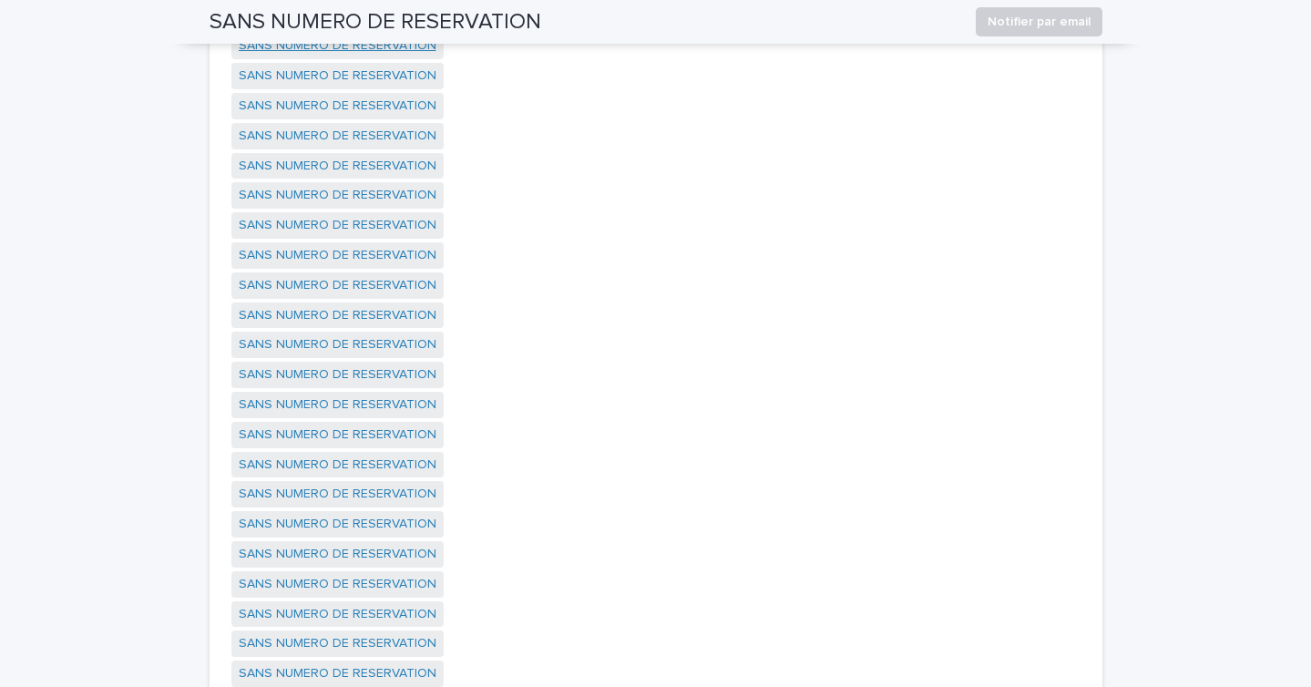
scroll to position [1713, 0]
click at [332, 383] on link "SANS NUMERO DE RESERVATION" at bounding box center [338, 373] width 198 height 19
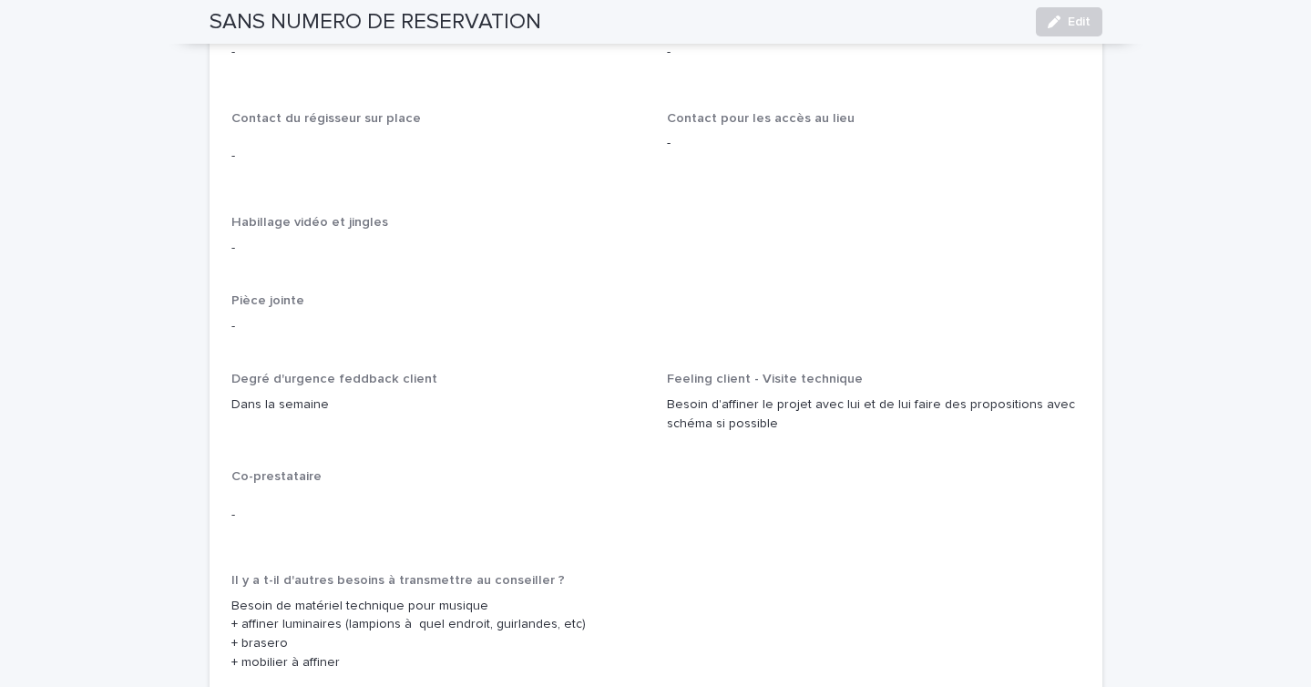
scroll to position [3086, 0]
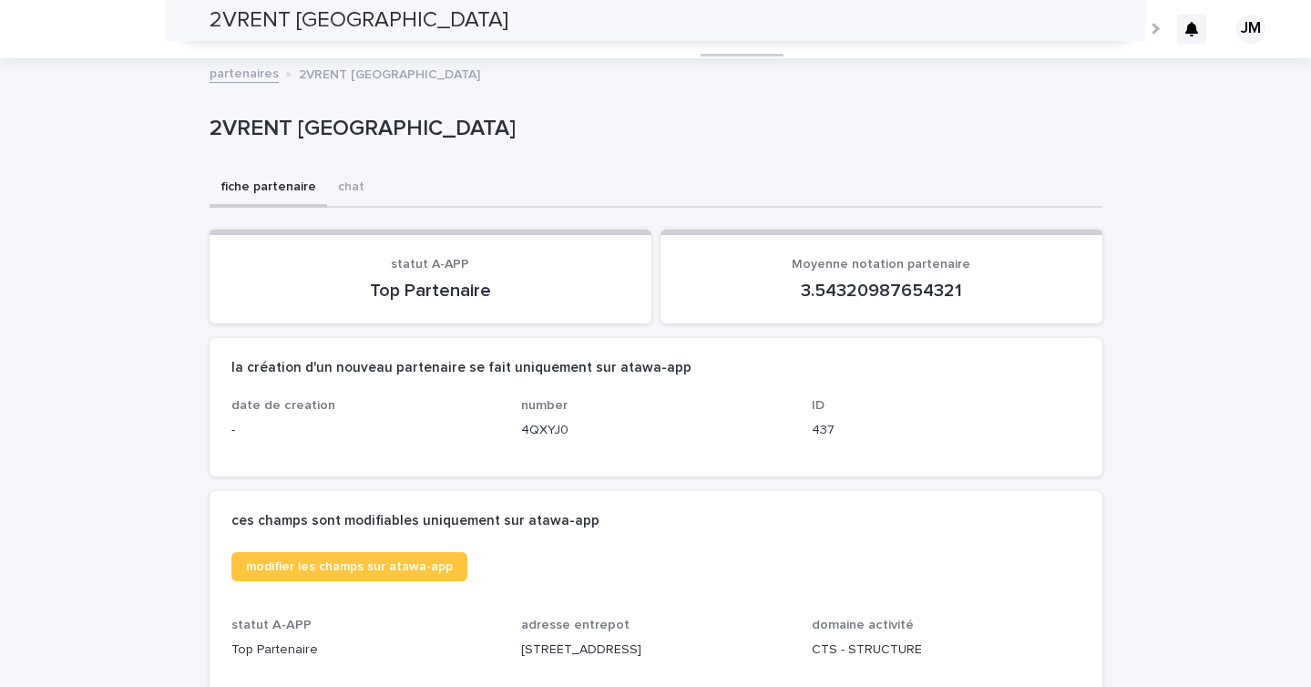
scroll to position [7078, 0]
